Goal: Information Seeking & Learning: Learn about a topic

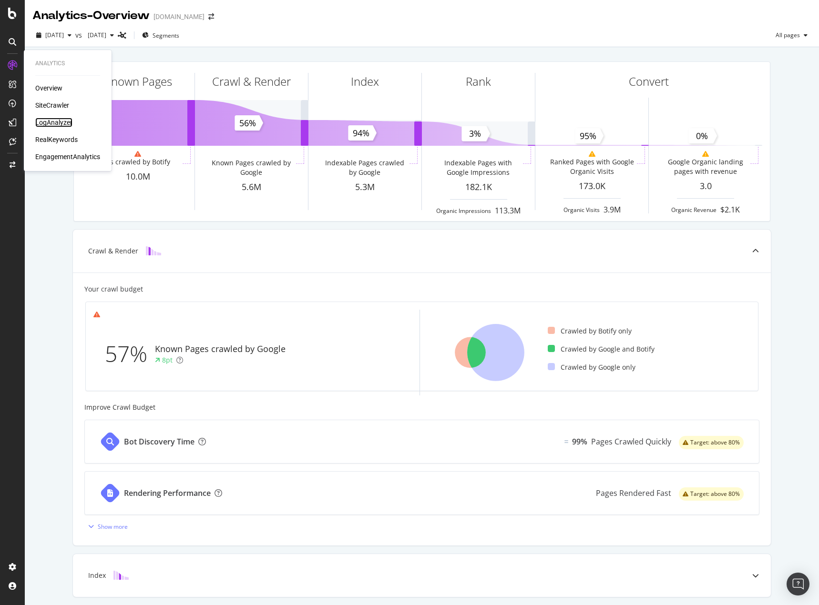
click at [55, 123] on div "LogAnalyzer" at bounding box center [53, 123] width 37 height 10
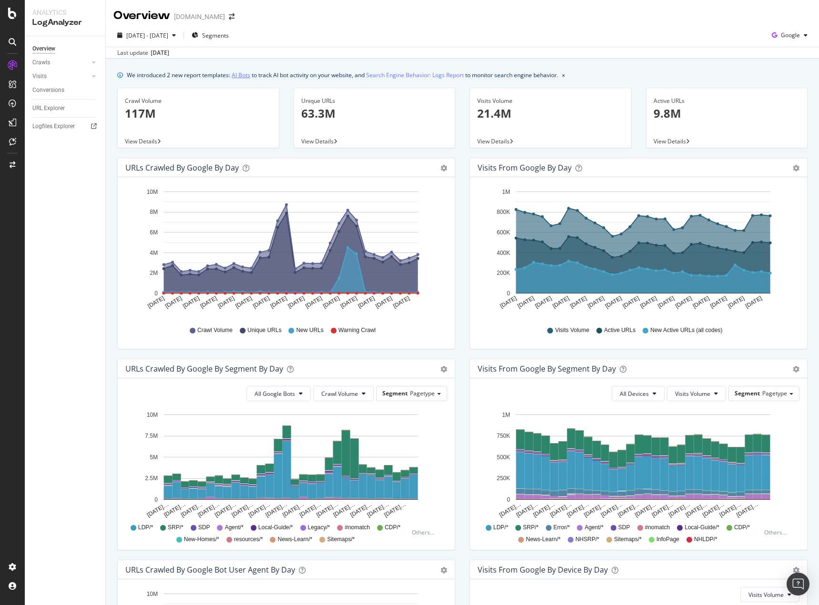
click at [246, 77] on link "AI Bots" at bounding box center [241, 75] width 19 height 10
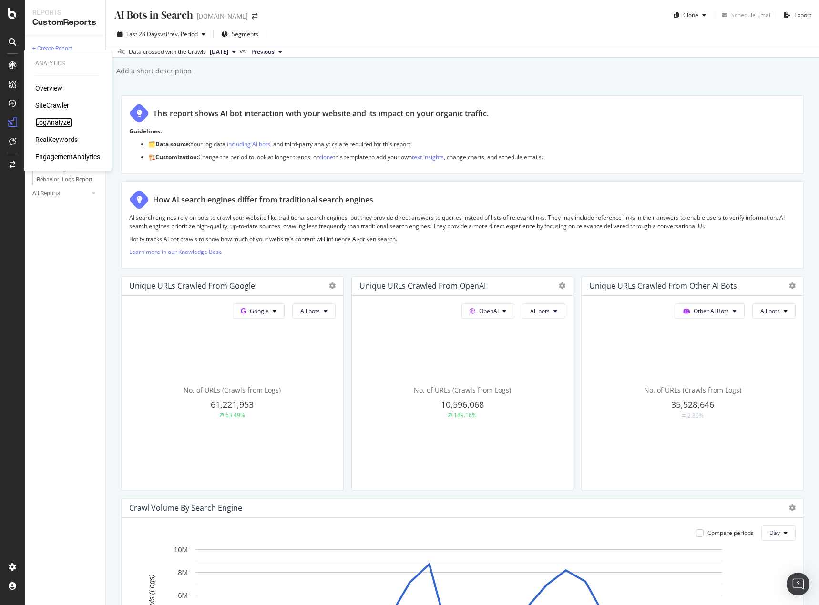
click at [47, 119] on div "LogAnalyzer" at bounding box center [53, 123] width 37 height 10
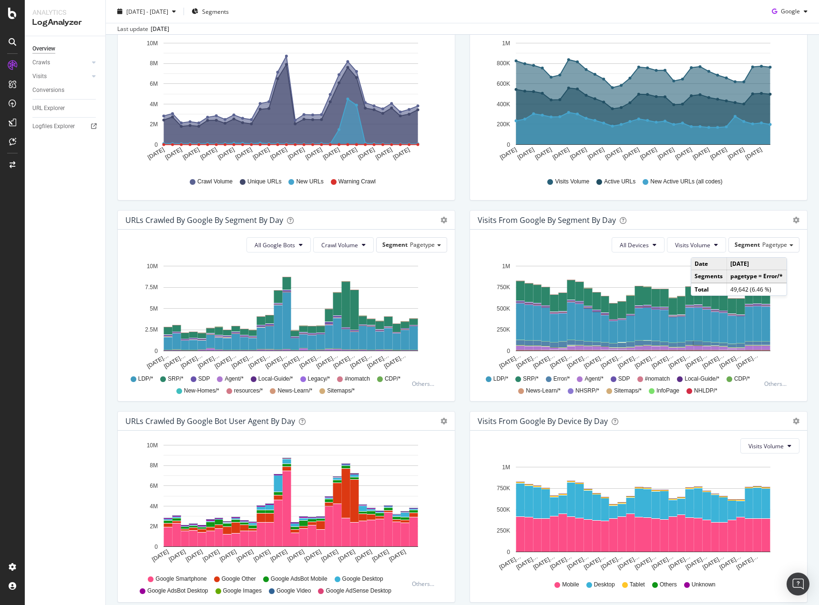
scroll to position [94, 0]
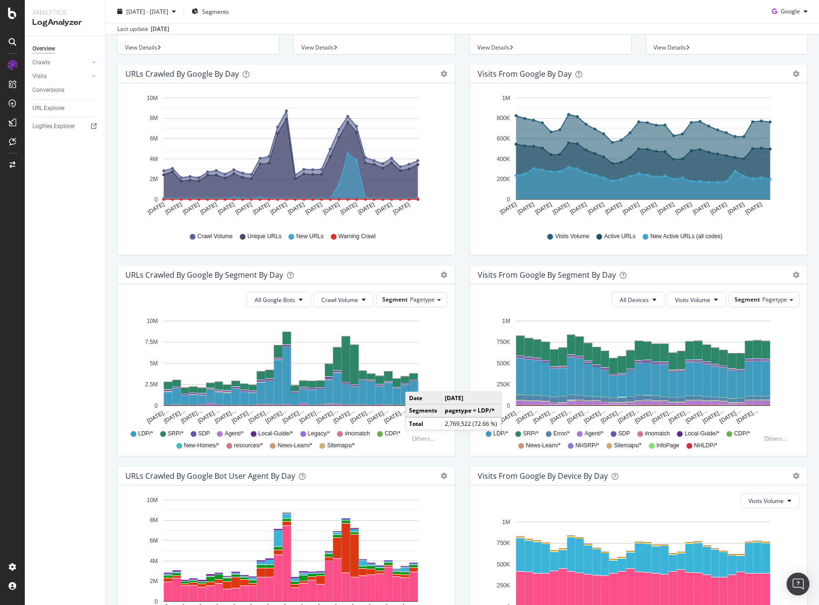
click at [462, 364] on div "Visits from Google By Segment By Day Timeline (by Value) Table All Devices Visi…" at bounding box center [638, 365] width 352 height 201
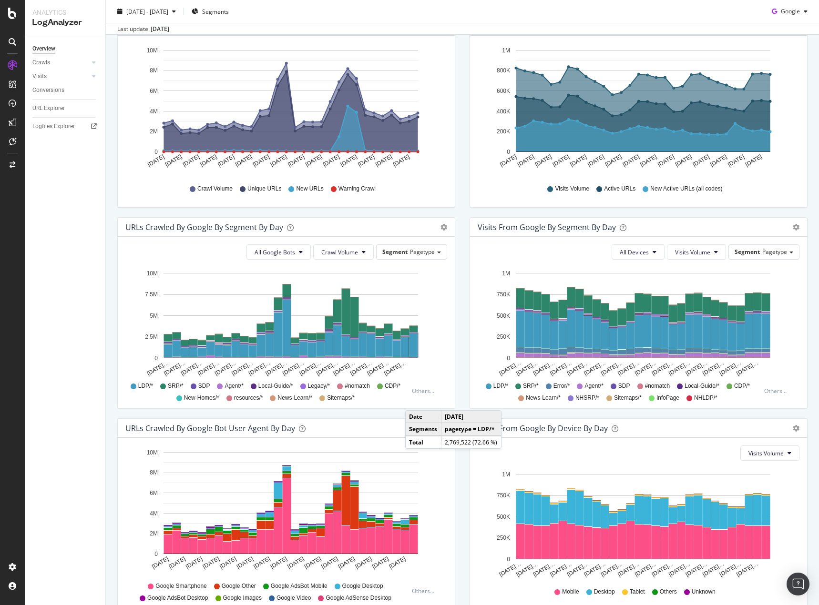
scroll to position [189, 0]
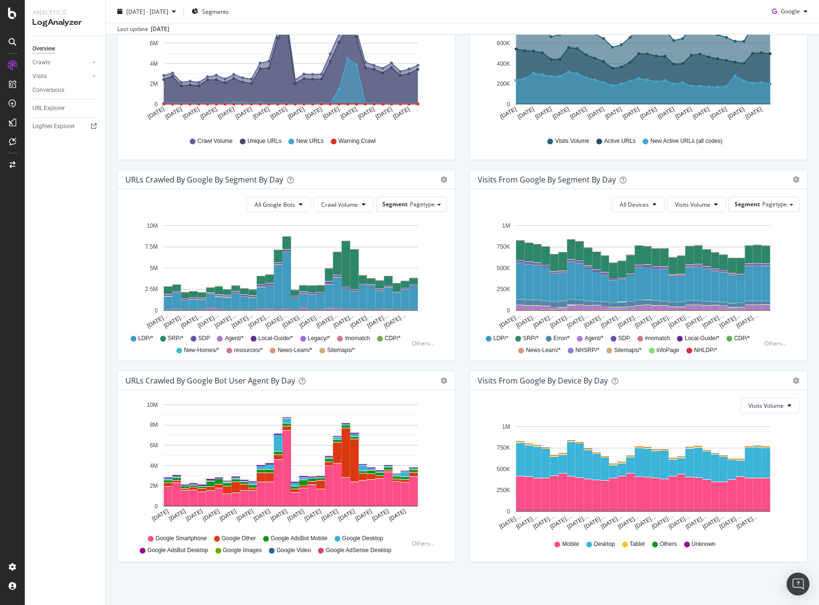
click at [184, 338] on span "SRP/*" at bounding box center [176, 339] width 16 height 8
click at [184, 339] on span "SRP/*" at bounding box center [176, 339] width 16 height 8
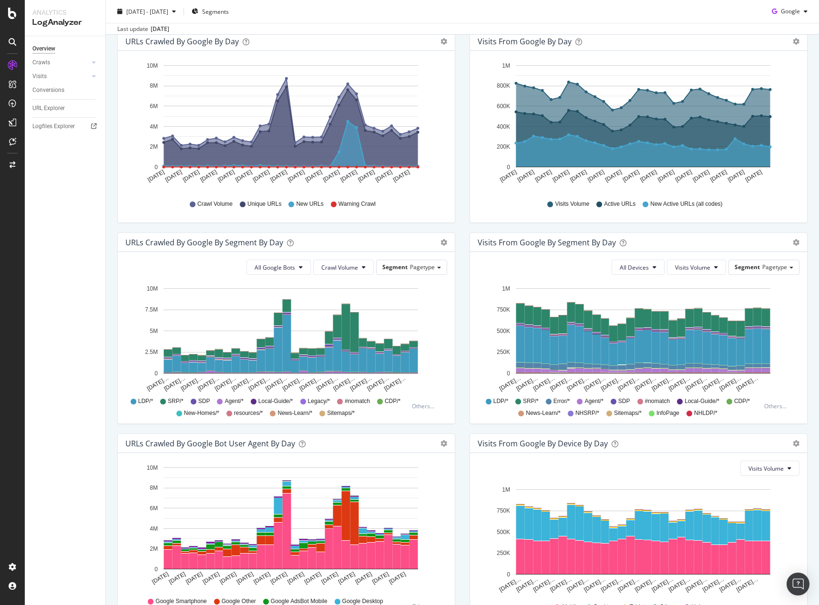
scroll to position [143, 0]
